Goal: Information Seeking & Learning: Learn about a topic

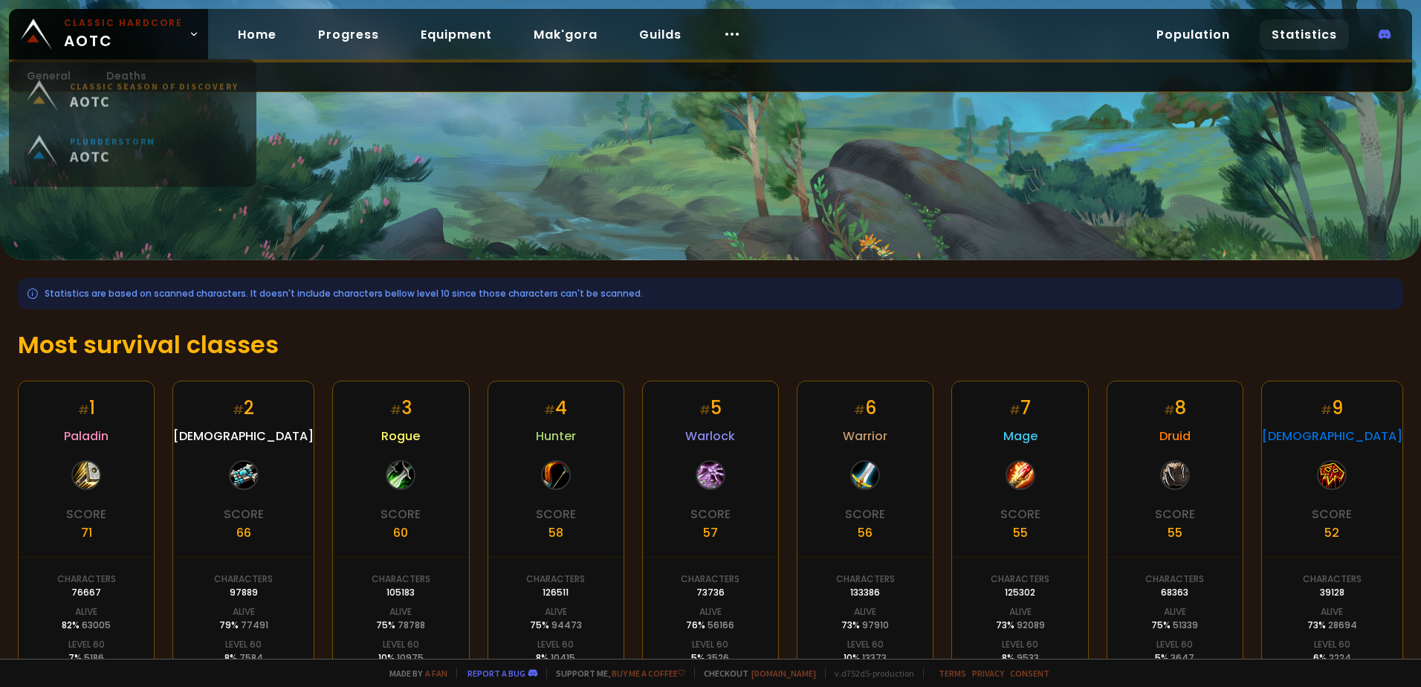
click at [213, 50] on div "Home Progress Equipment Mak'gora Guilds" at bounding box center [489, 34] width 563 height 48
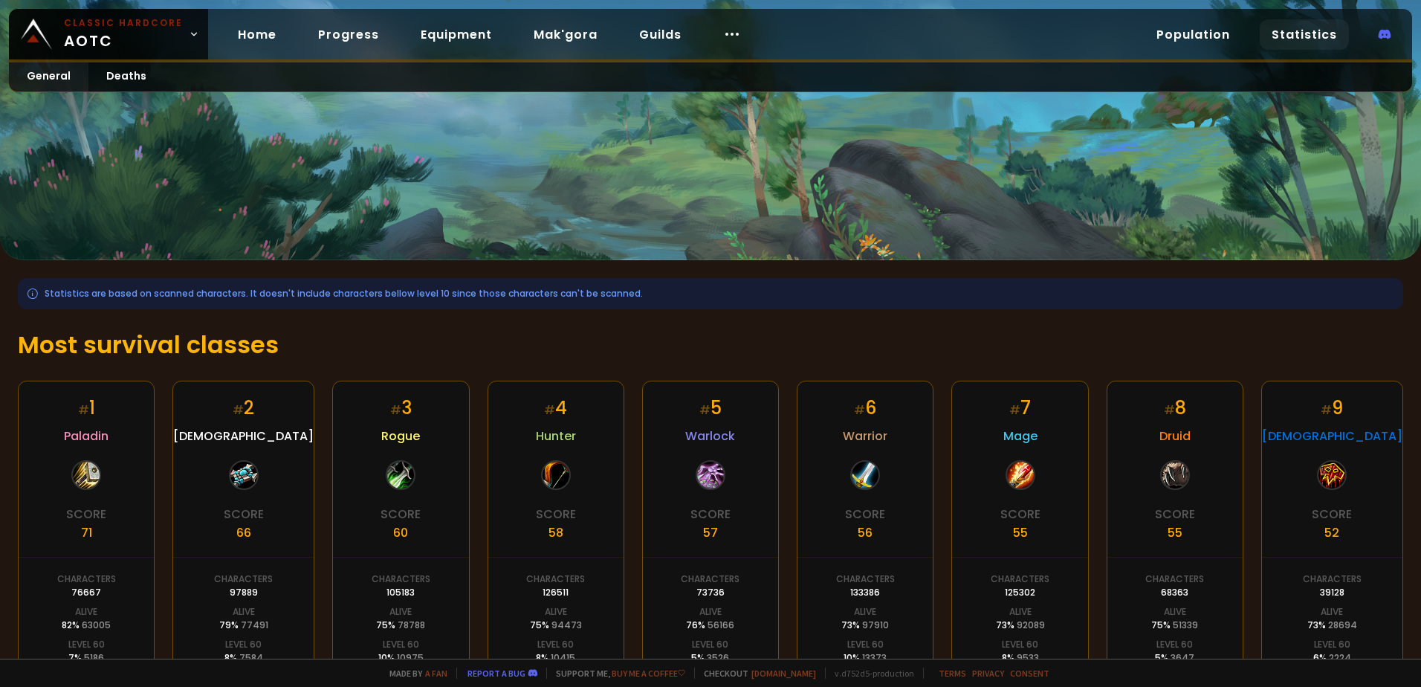
click at [324, 335] on h1 "Most survival classes" at bounding box center [710, 345] width 1385 height 36
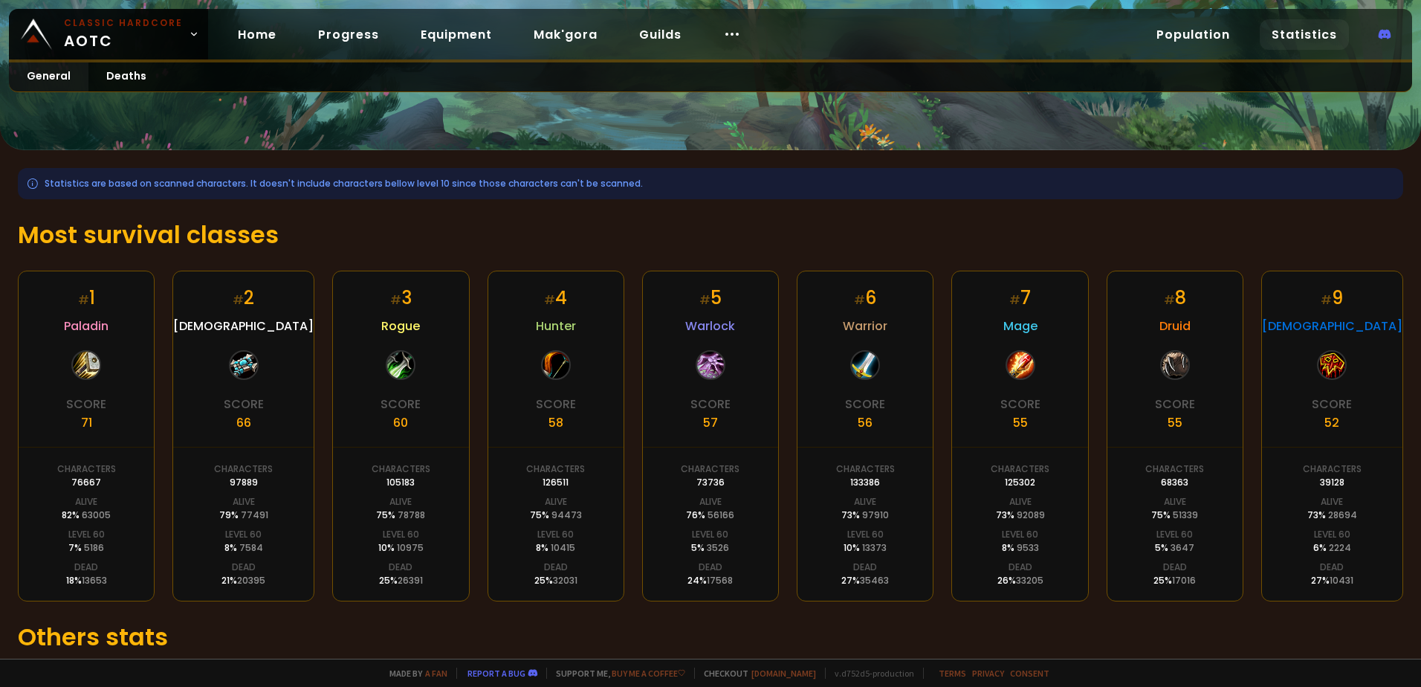
scroll to position [216, 0]
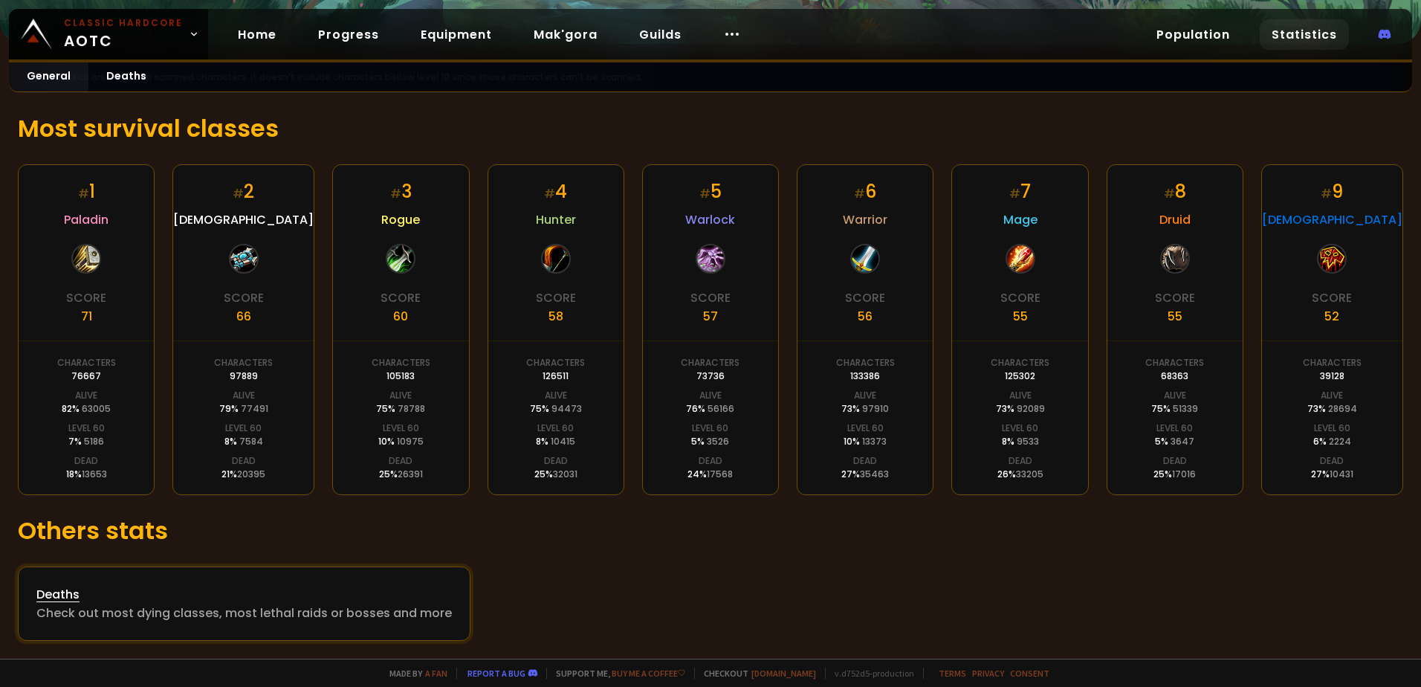
click at [158, 608] on div "Check out most dying classes, most lethal raids or bosses and more" at bounding box center [243, 613] width 415 height 19
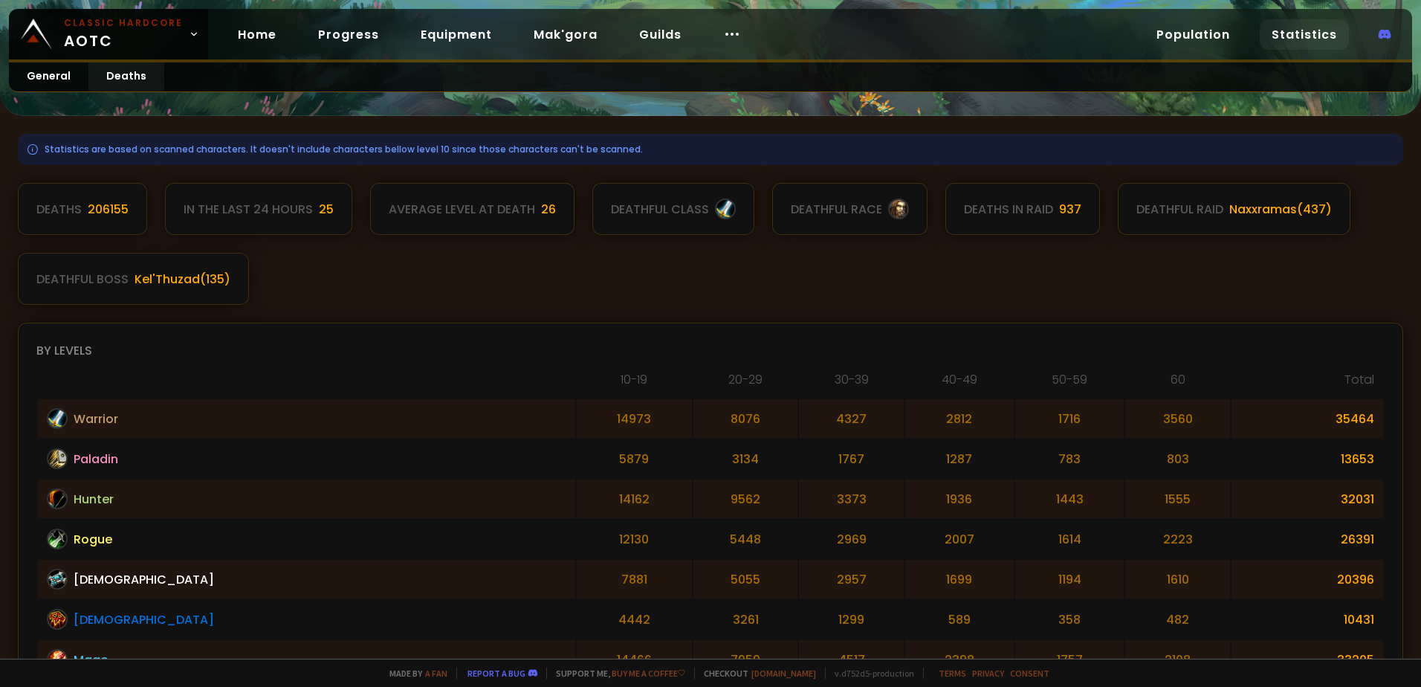
scroll to position [149, 0]
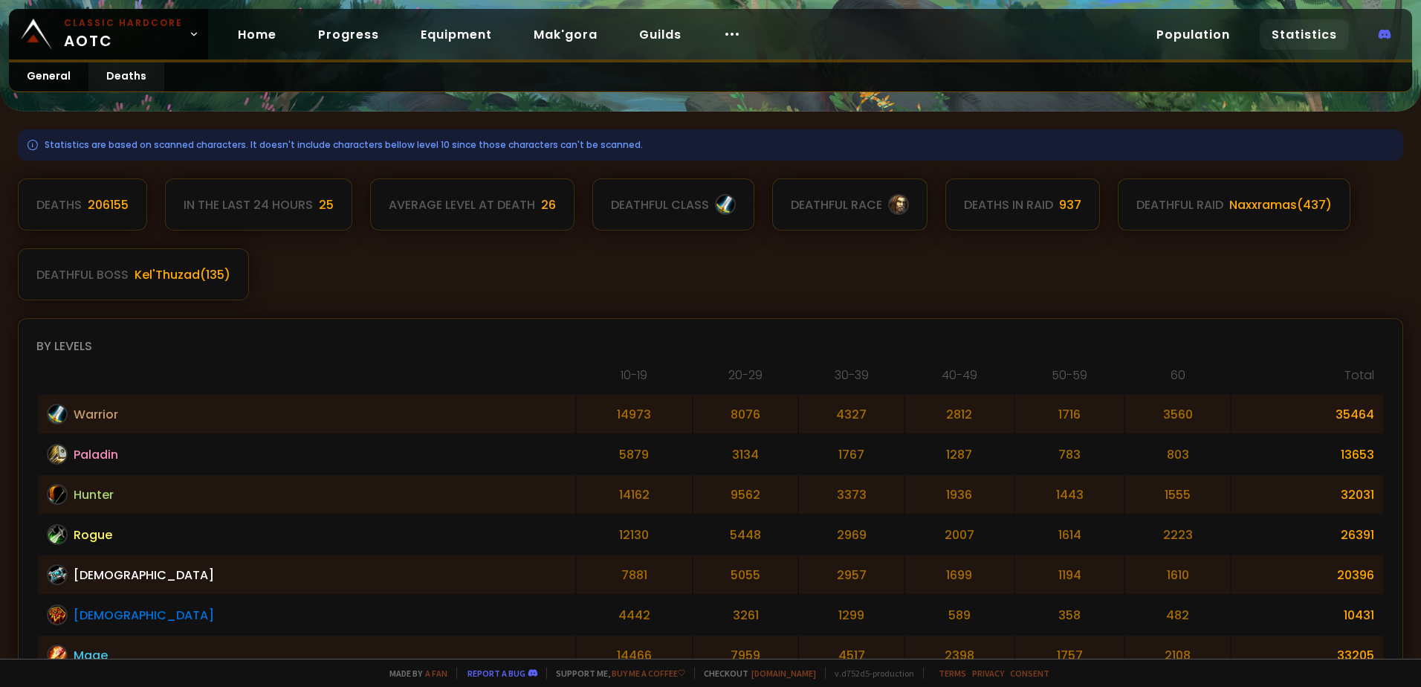
click at [278, 198] on div "In the last 24 hours" at bounding box center [248, 204] width 129 height 19
click at [490, 197] on div "Average level at death" at bounding box center [462, 204] width 146 height 19
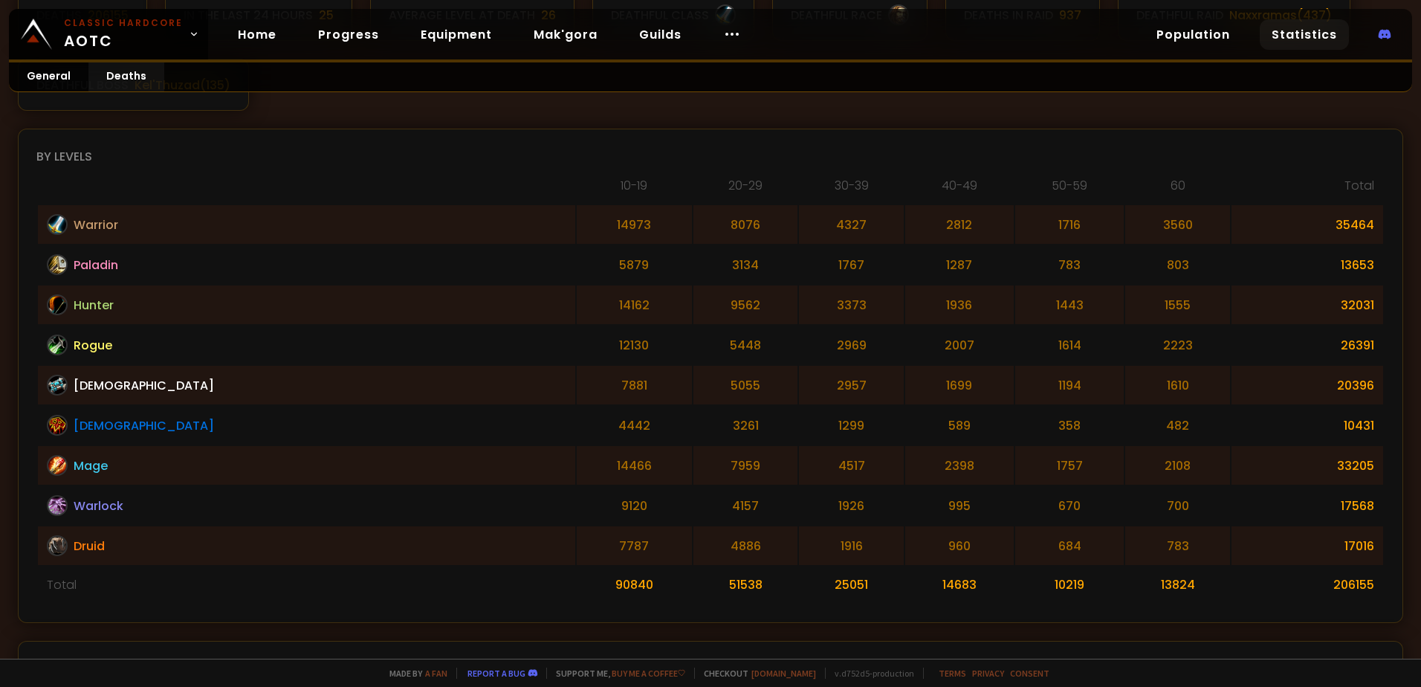
scroll to position [316, 0]
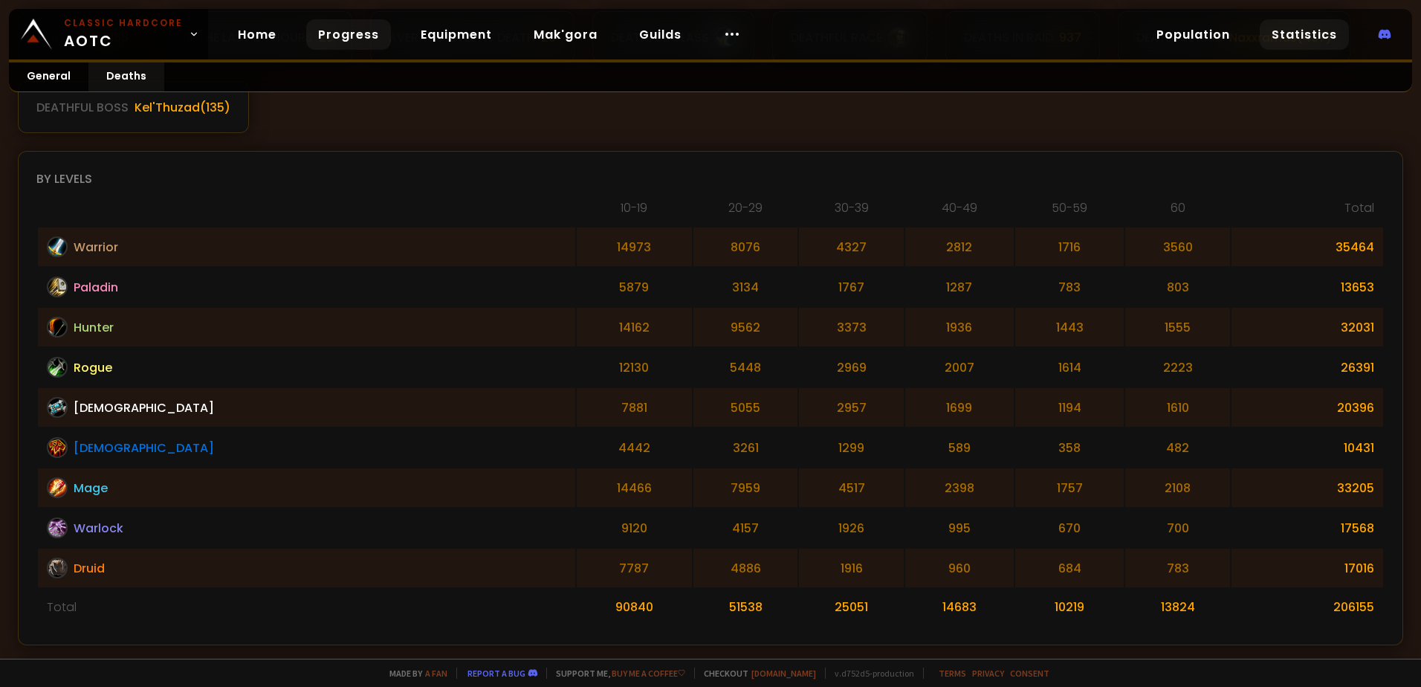
click at [343, 24] on link "Progress" at bounding box center [348, 34] width 85 height 30
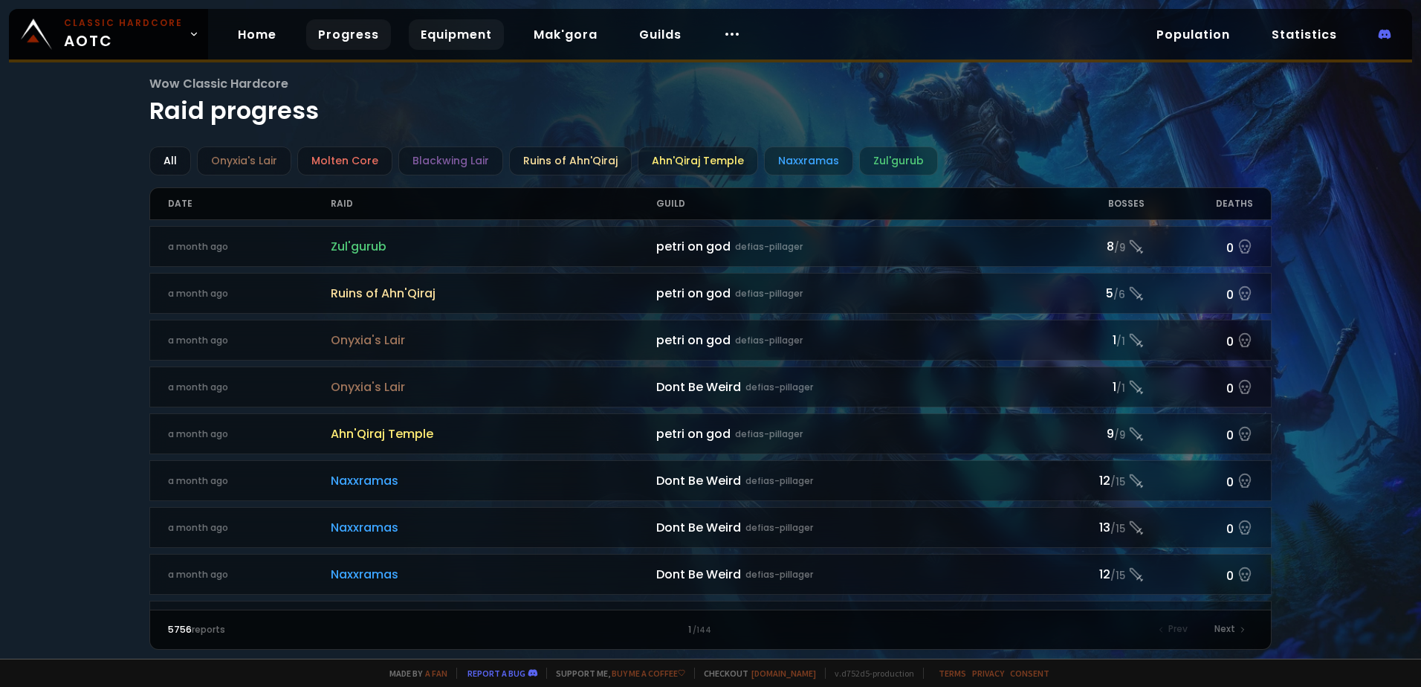
click at [474, 34] on link "Equipment" at bounding box center [456, 34] width 95 height 30
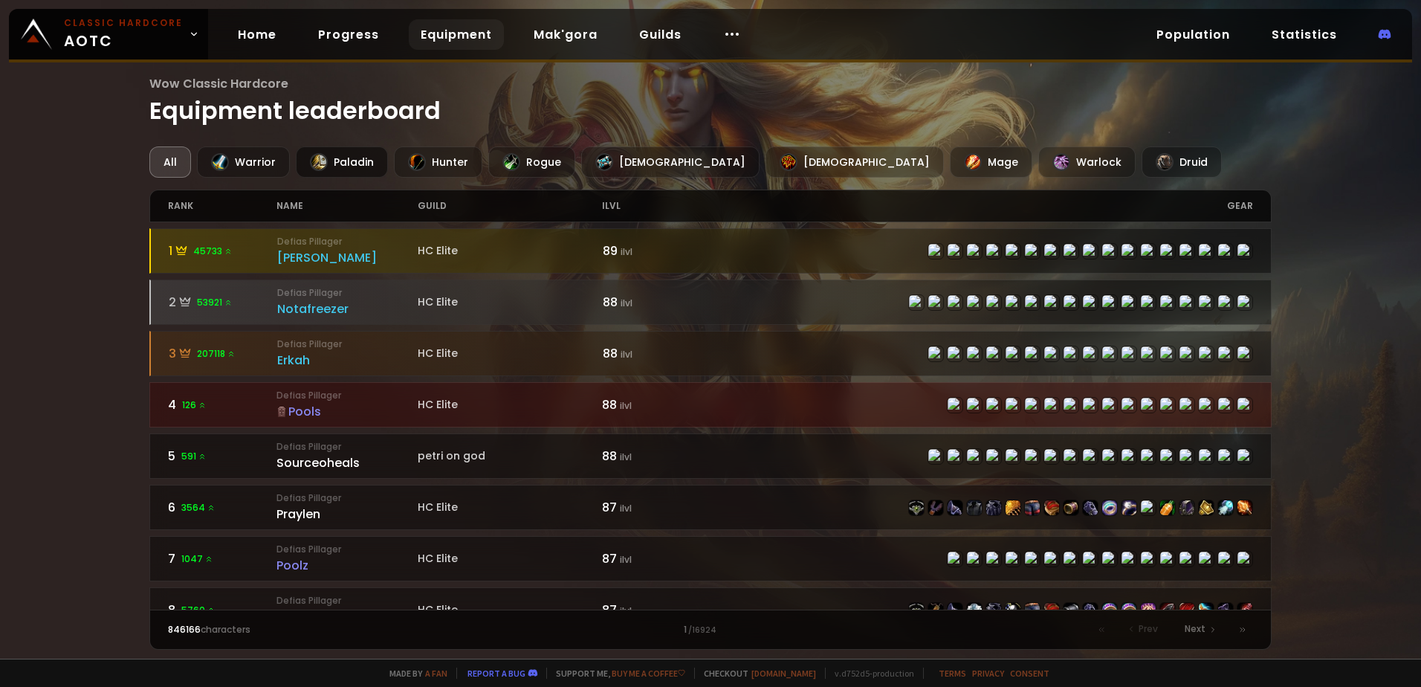
click at [329, 154] on div "Paladin" at bounding box center [342, 161] width 92 height 31
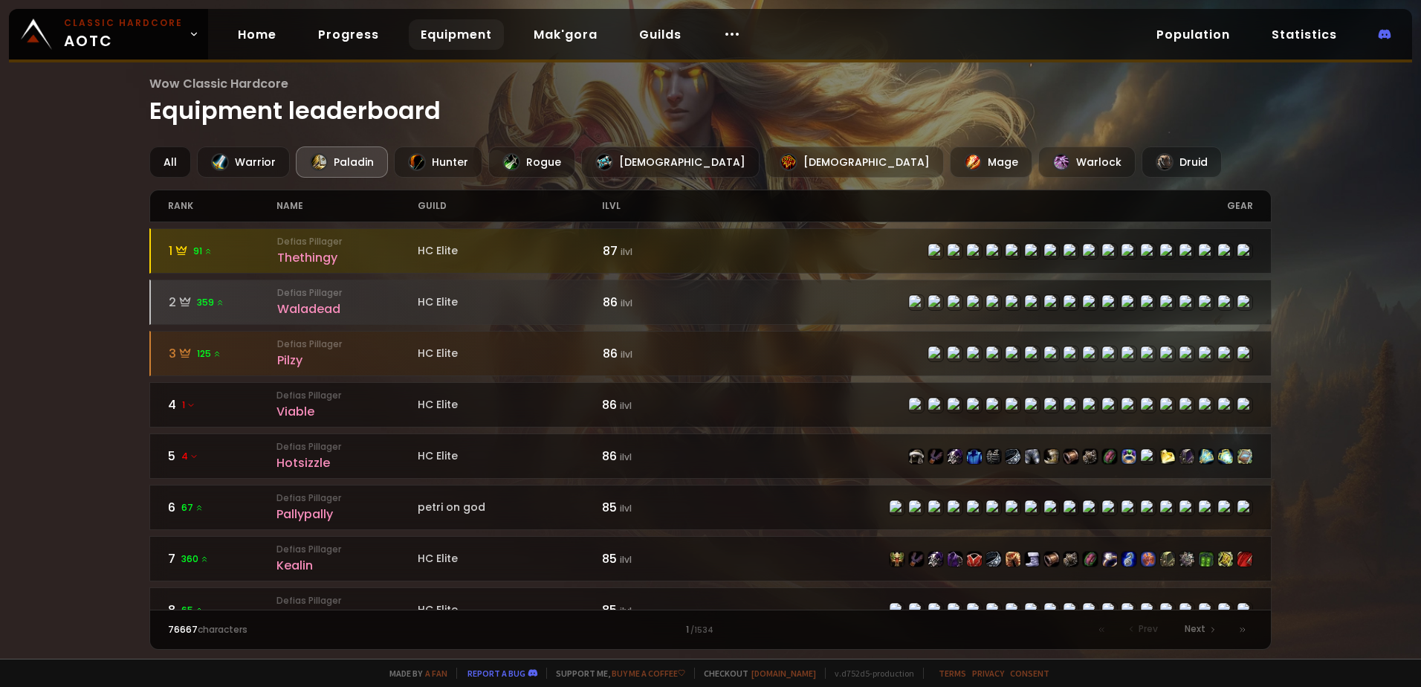
click at [168, 148] on div "All" at bounding box center [170, 161] width 42 height 31
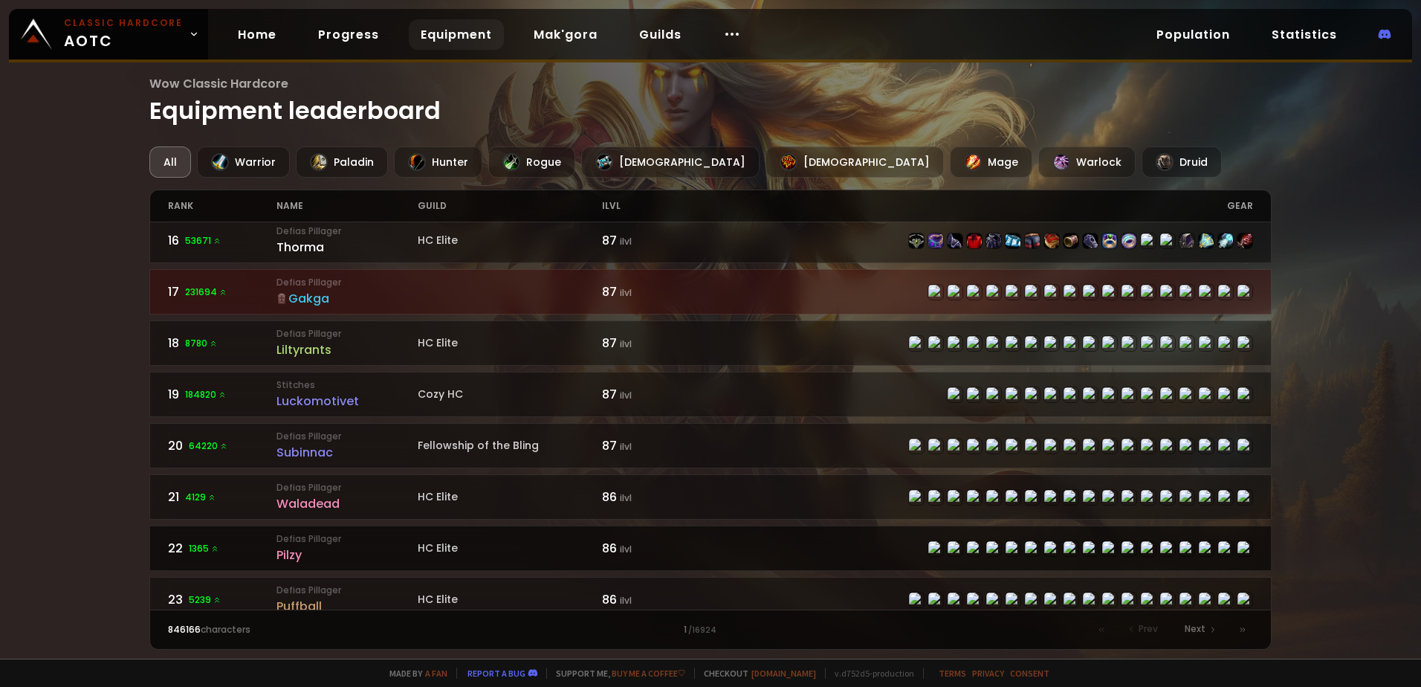
scroll to position [892, 0]
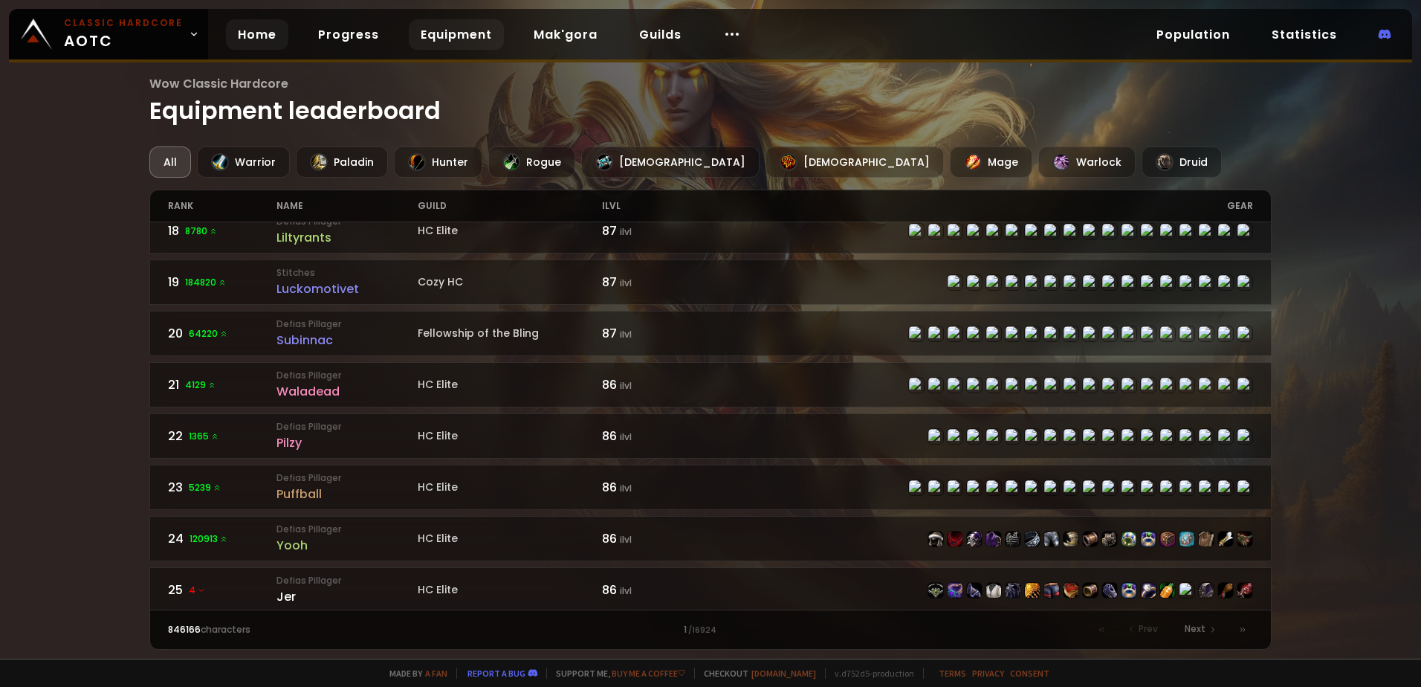
click at [258, 39] on link "Home" at bounding box center [257, 34] width 62 height 30
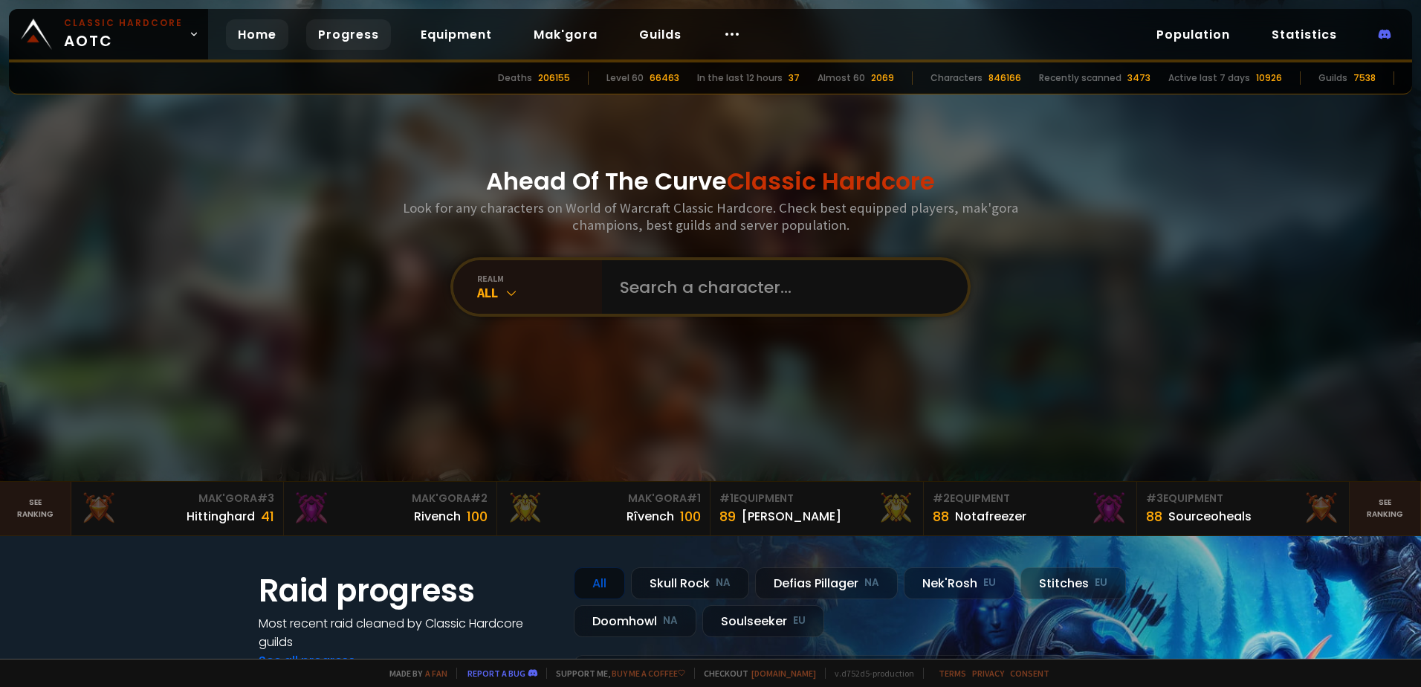
click at [340, 33] on link "Progress" at bounding box center [348, 34] width 85 height 30
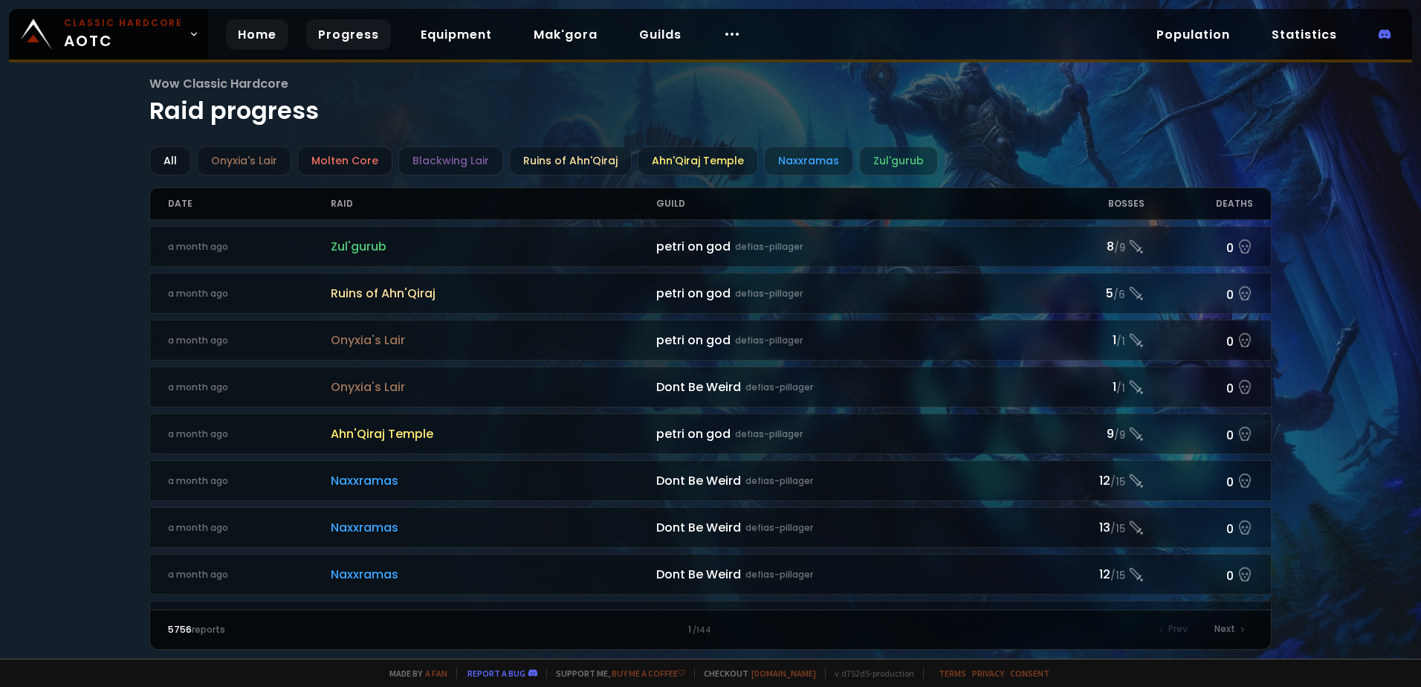
click at [234, 39] on link "Home" at bounding box center [257, 34] width 62 height 30
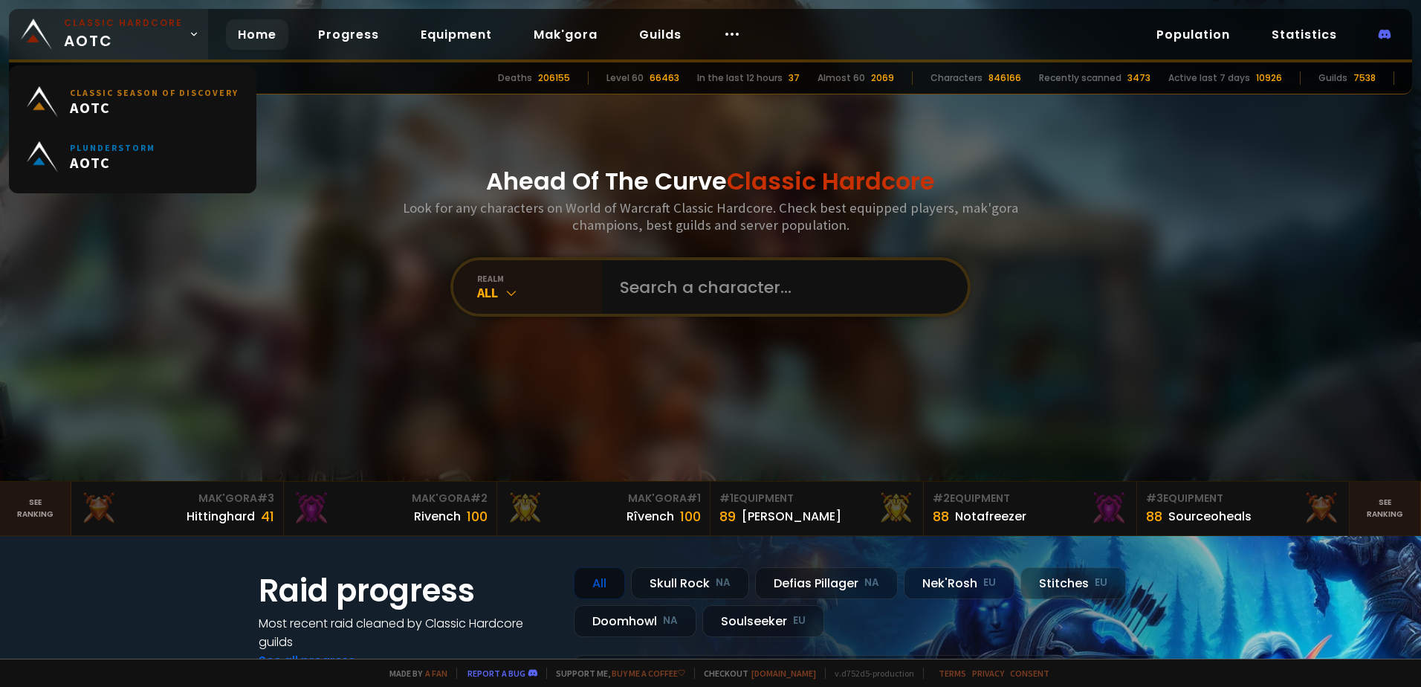
click at [117, 23] on small "Classic Hardcore" at bounding box center [123, 22] width 119 height 13
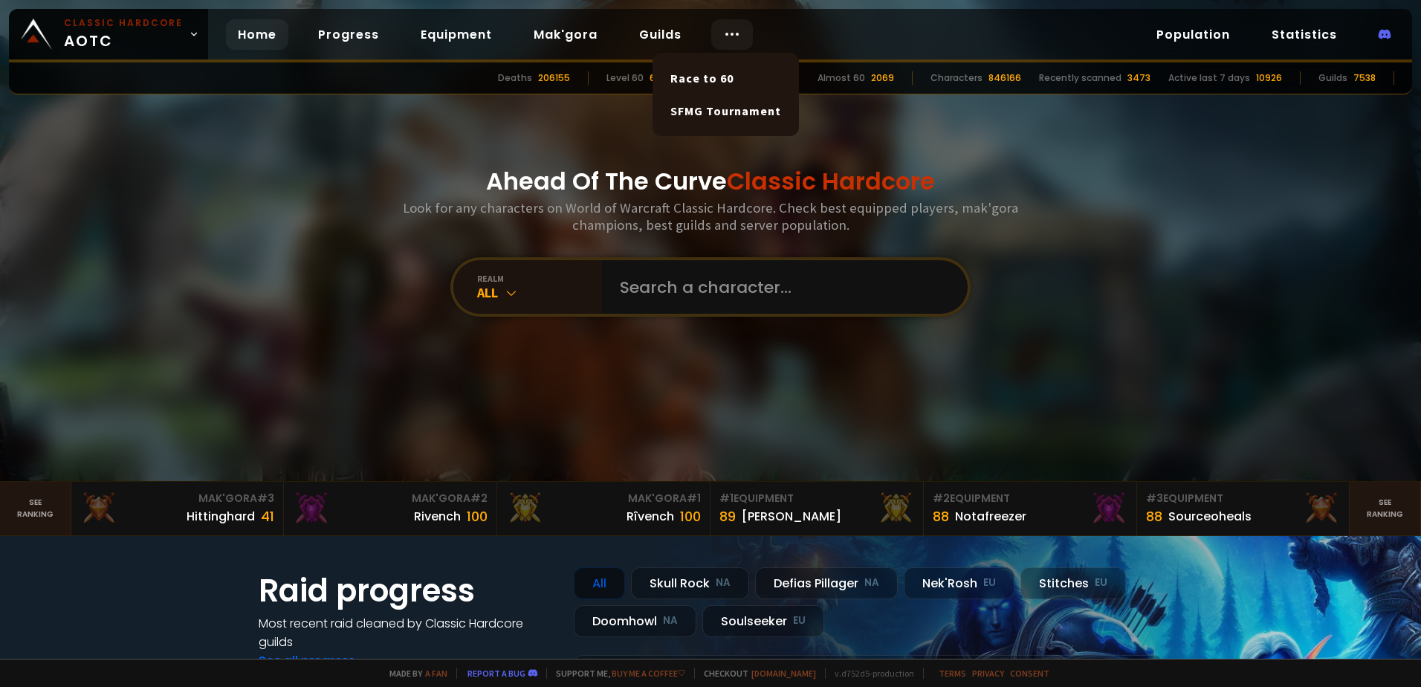
click at [725, 37] on icon at bounding box center [732, 34] width 18 height 18
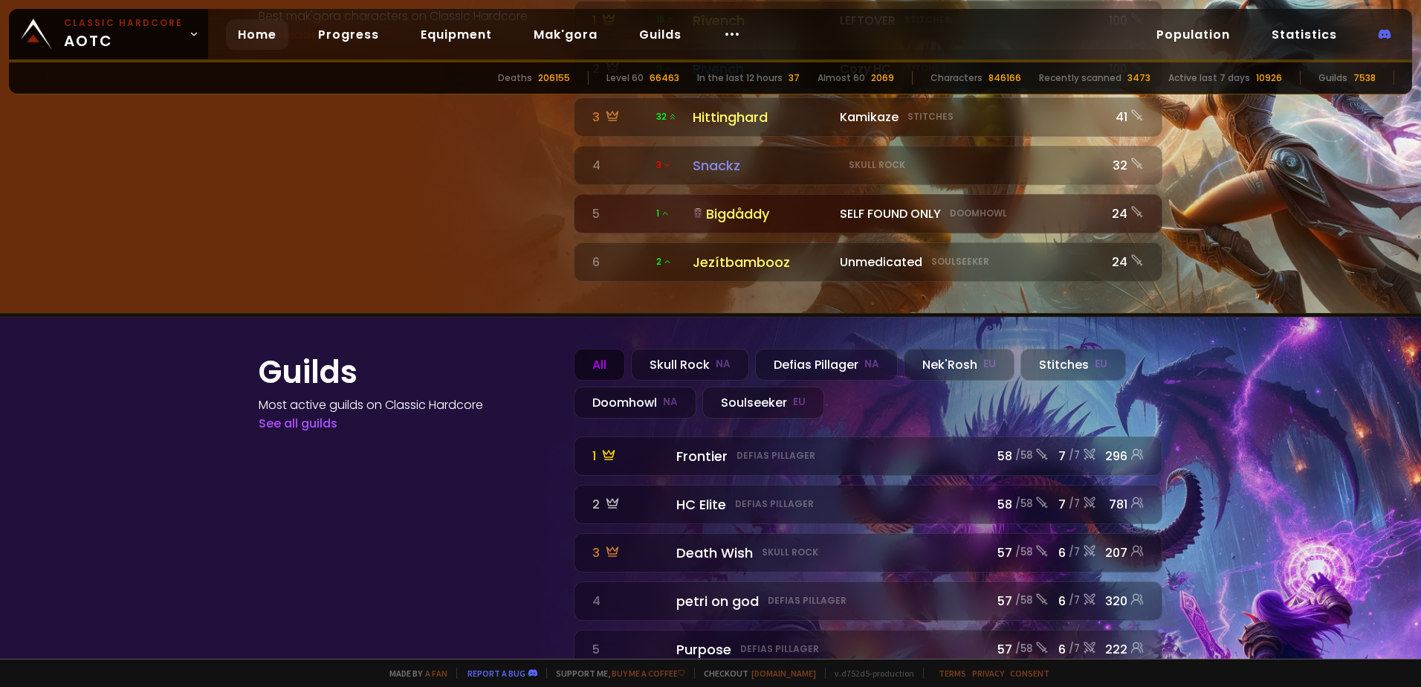
scroll to position [1645, 0]
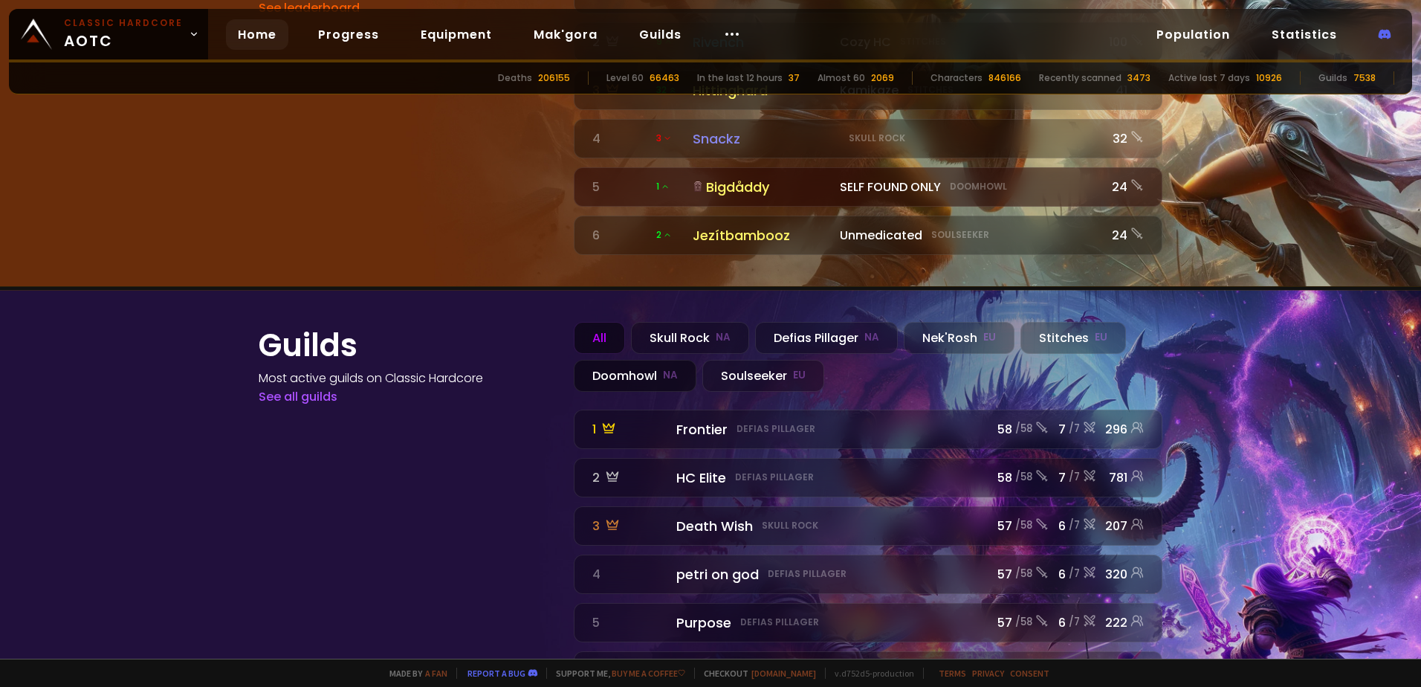
click at [636, 360] on div "Doomhowl NA" at bounding box center [635, 376] width 123 height 32
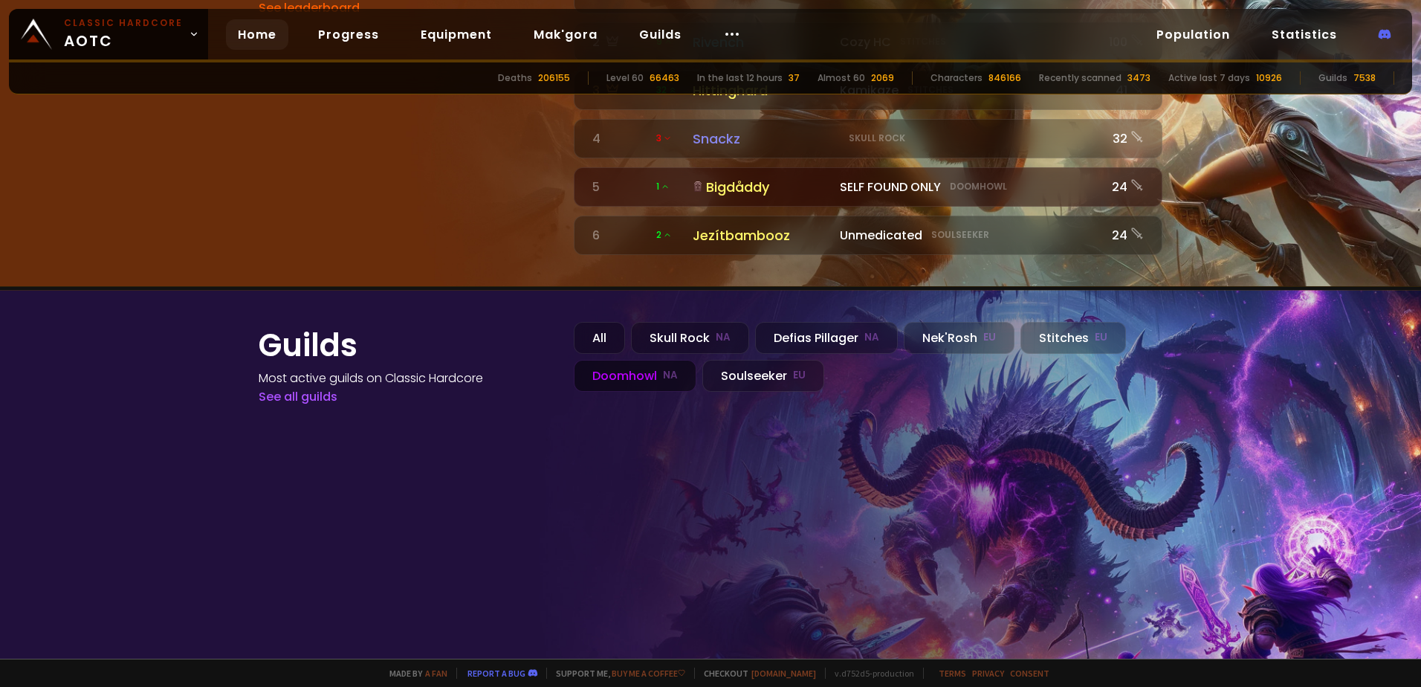
click at [643, 360] on div "Doomhowl NA" at bounding box center [635, 376] width 123 height 32
click at [673, 322] on div "Skull Rock NA" at bounding box center [690, 338] width 118 height 32
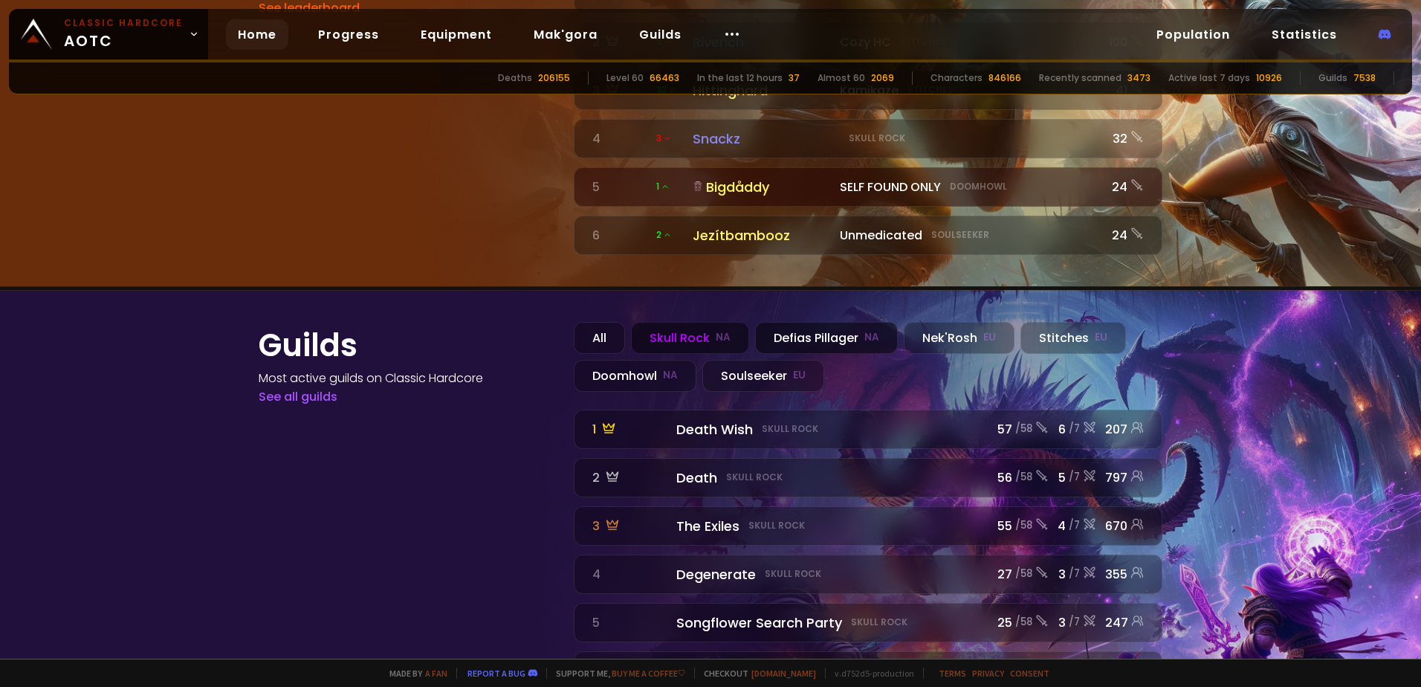
click at [821, 322] on div "Defias Pillager NA" at bounding box center [826, 338] width 143 height 32
click at [680, 322] on div "Skull Rock NA" at bounding box center [690, 338] width 118 height 32
click at [956, 322] on div "Nek'Rosh EU" at bounding box center [959, 338] width 111 height 32
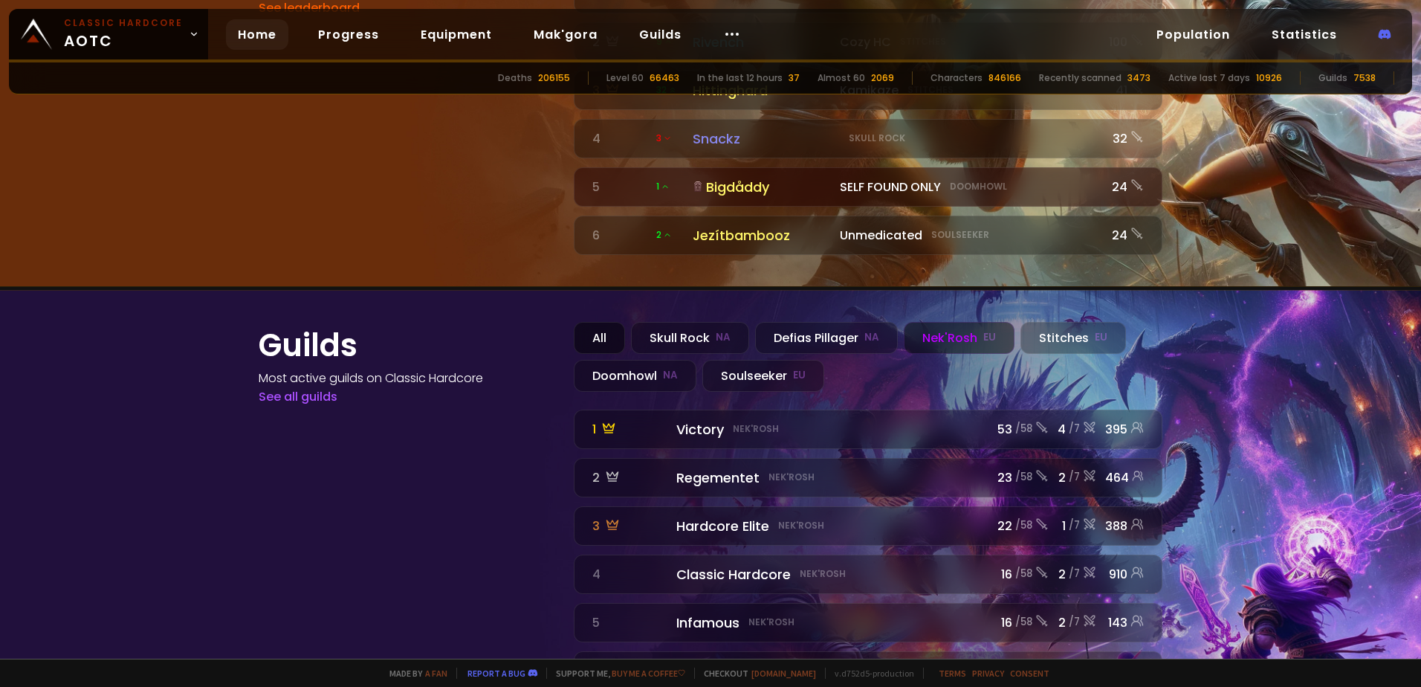
click at [589, 322] on div "All" at bounding box center [599, 338] width 51 height 32
